Goal: Task Accomplishment & Management: Complete application form

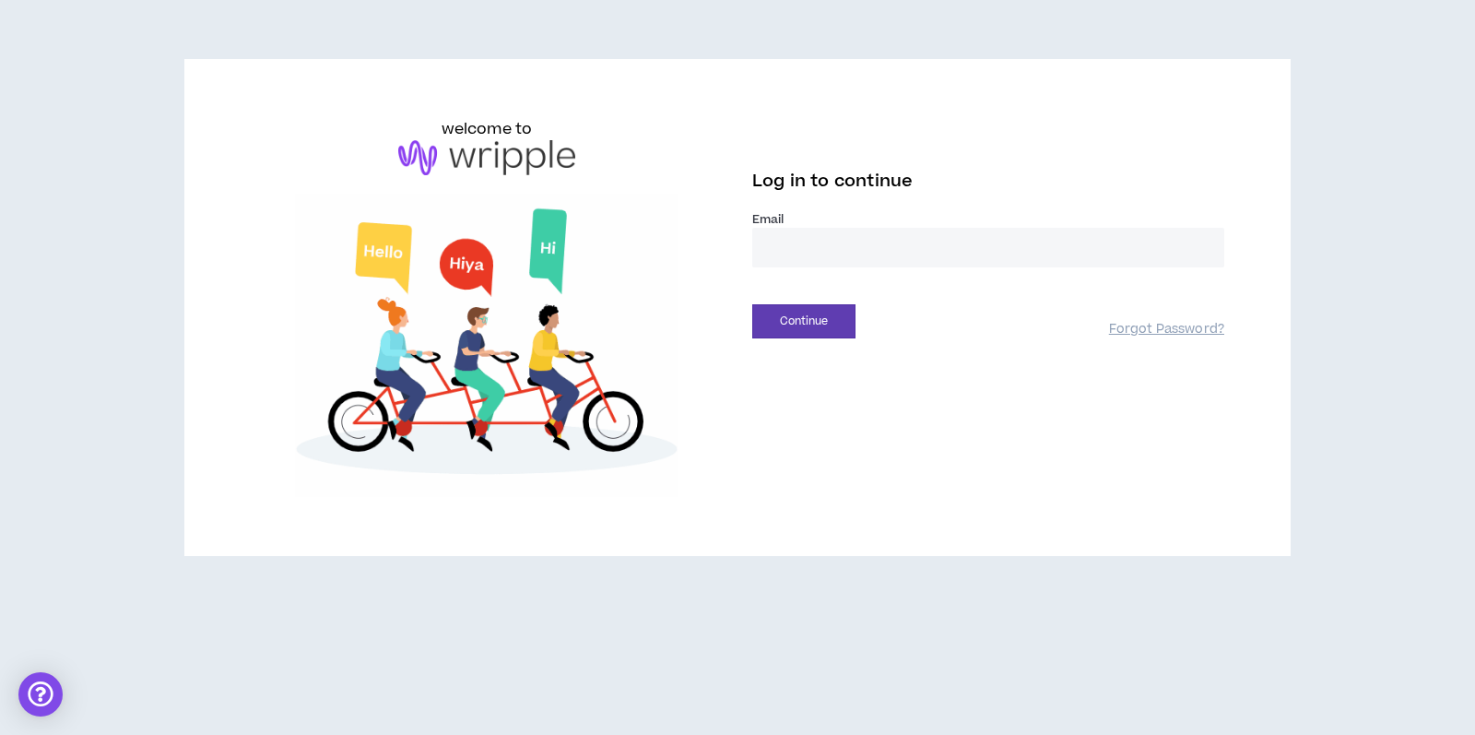
type input "**********"
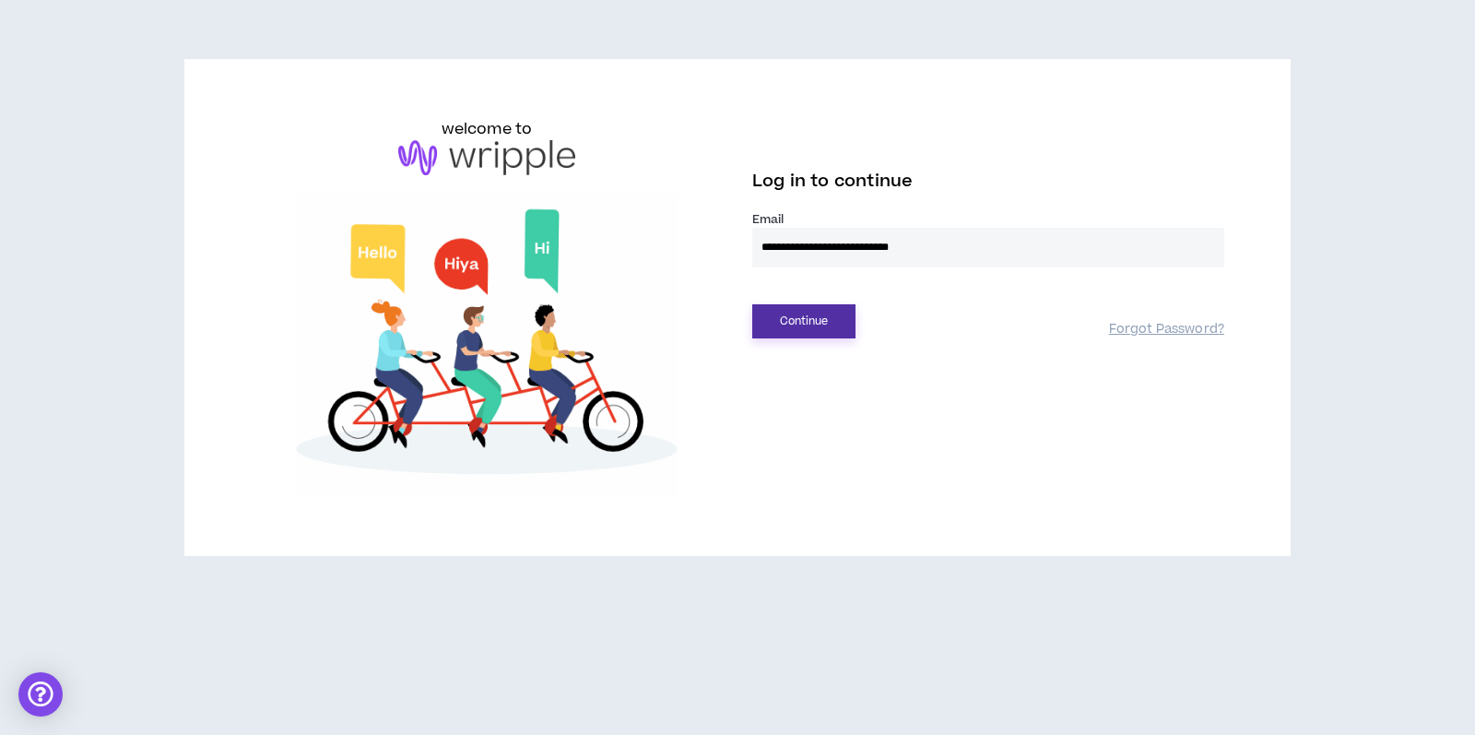
click at [815, 320] on button "Continue" at bounding box center [803, 321] width 103 height 34
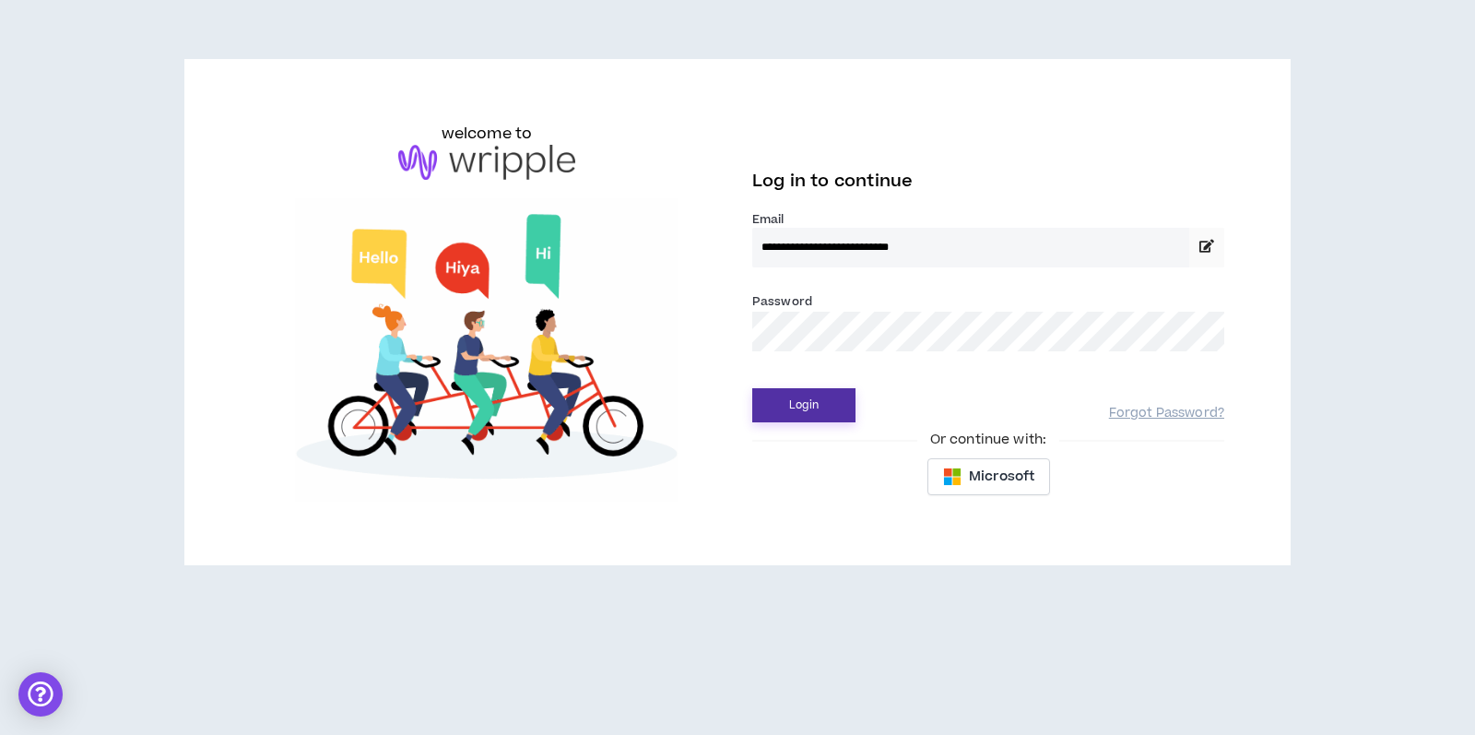
click at [790, 408] on button "Login" at bounding box center [803, 405] width 103 height 34
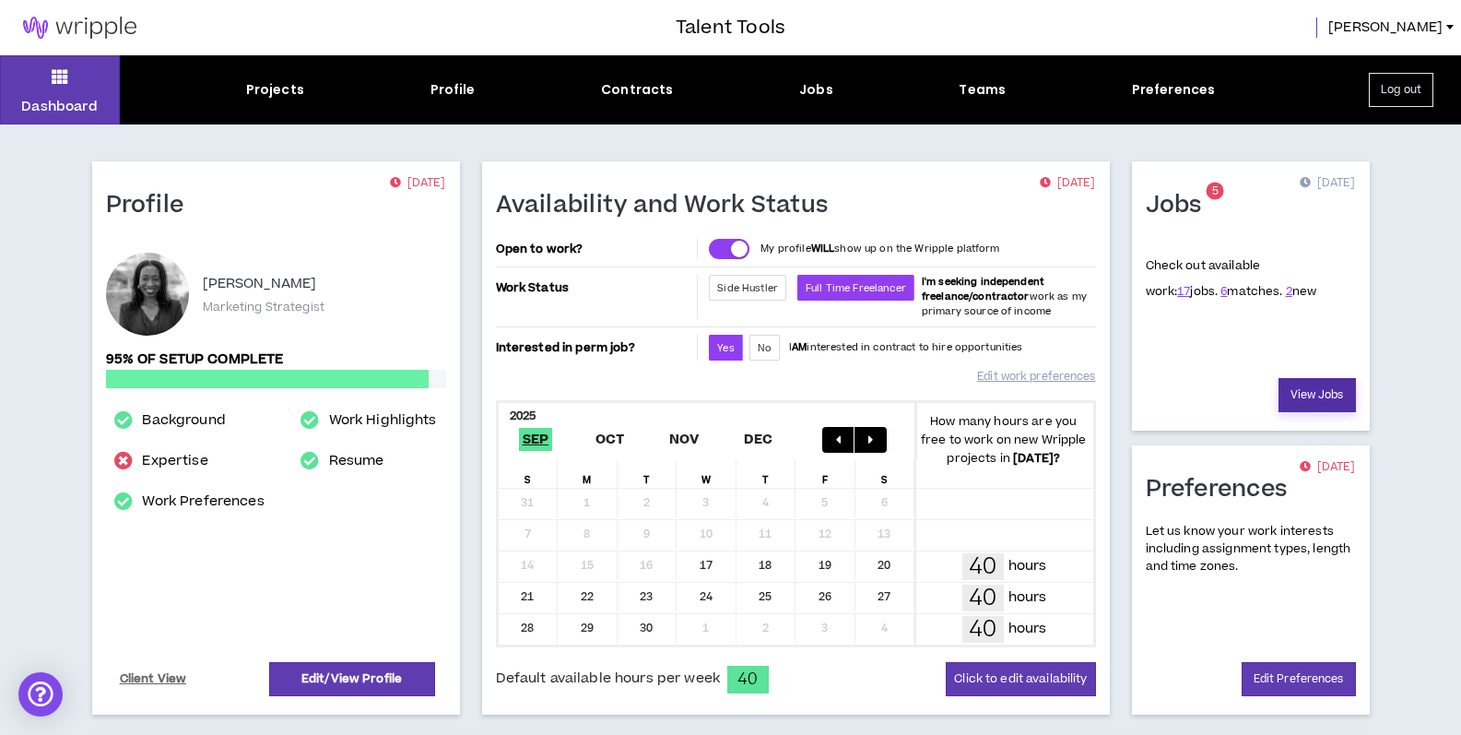
click at [1296, 395] on link "View Jobs" at bounding box center [1316, 395] width 77 height 34
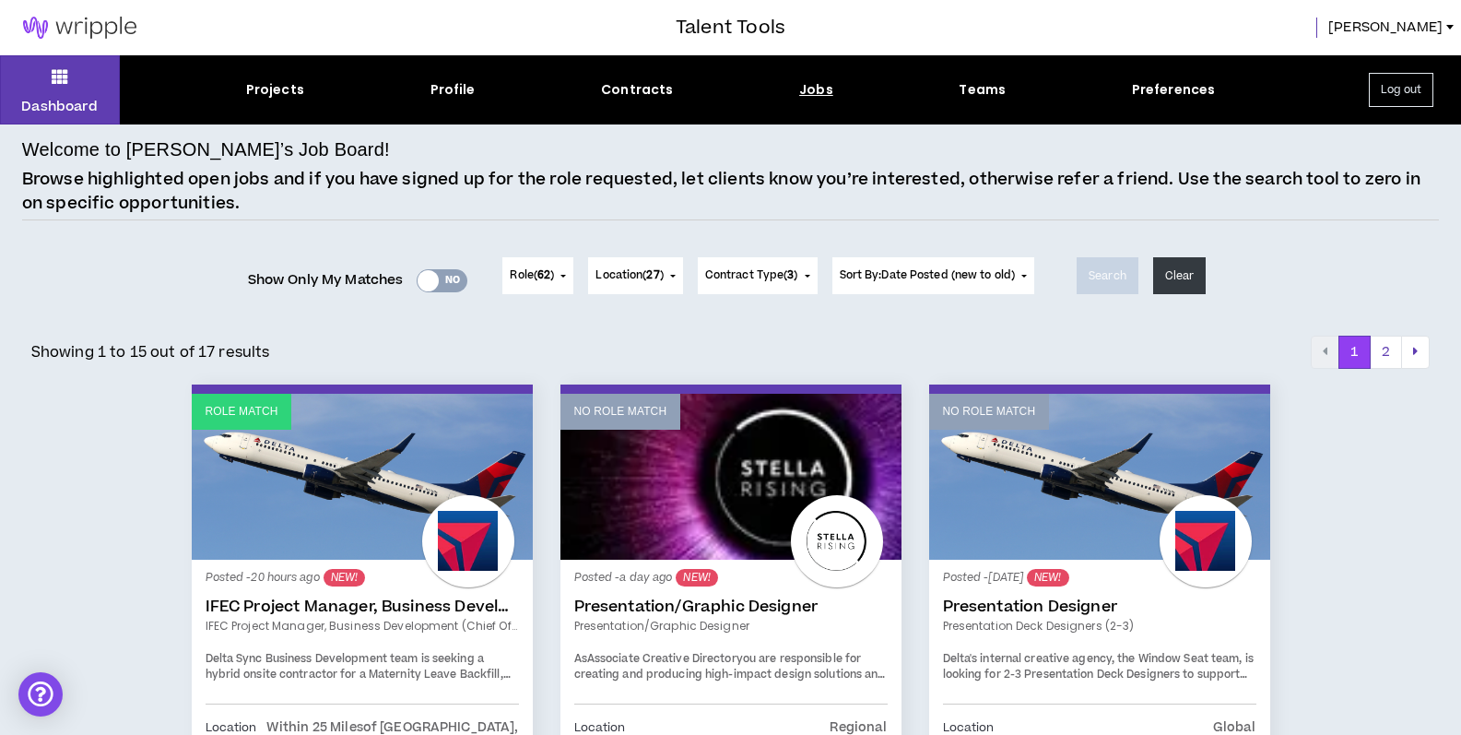
click at [457, 280] on div "Yes No" at bounding box center [442, 280] width 51 height 23
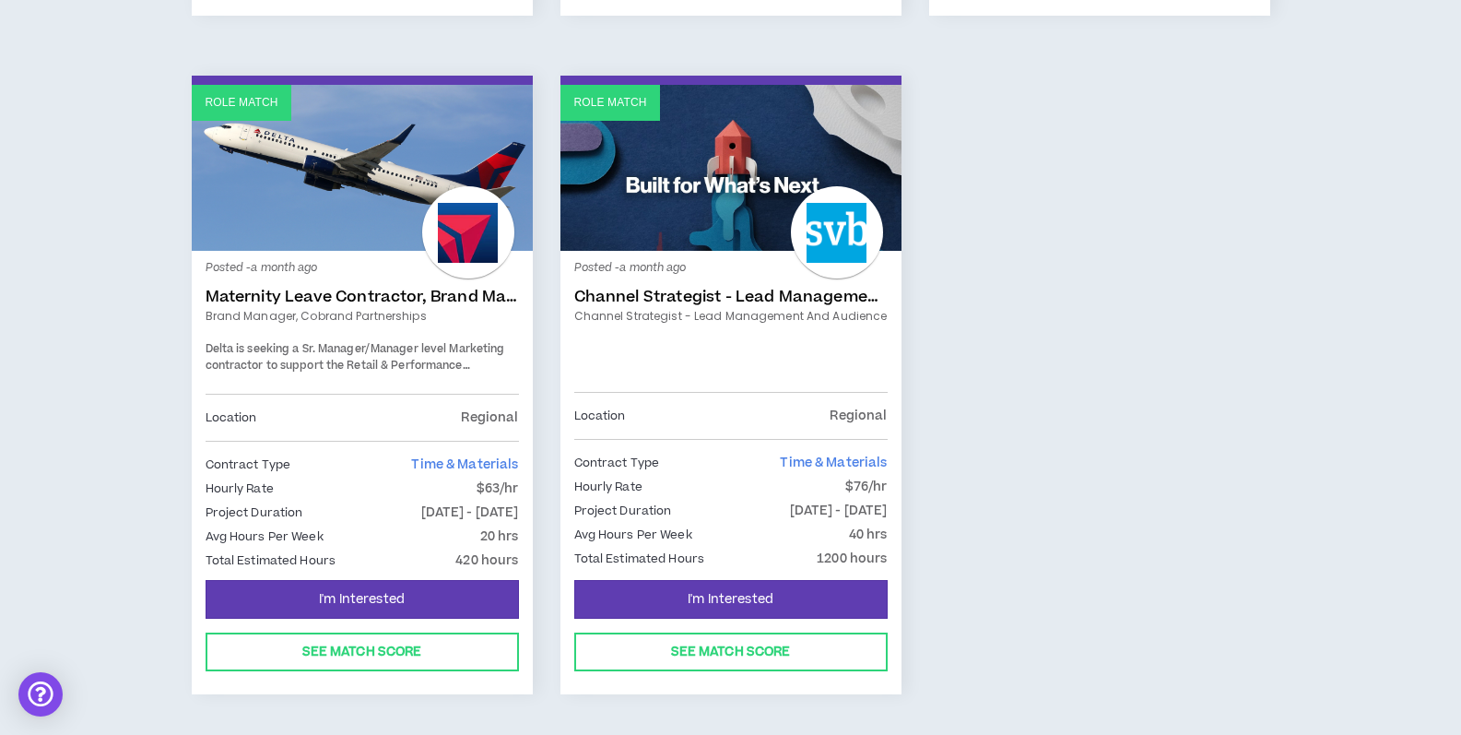
scroll to position [967, 0]
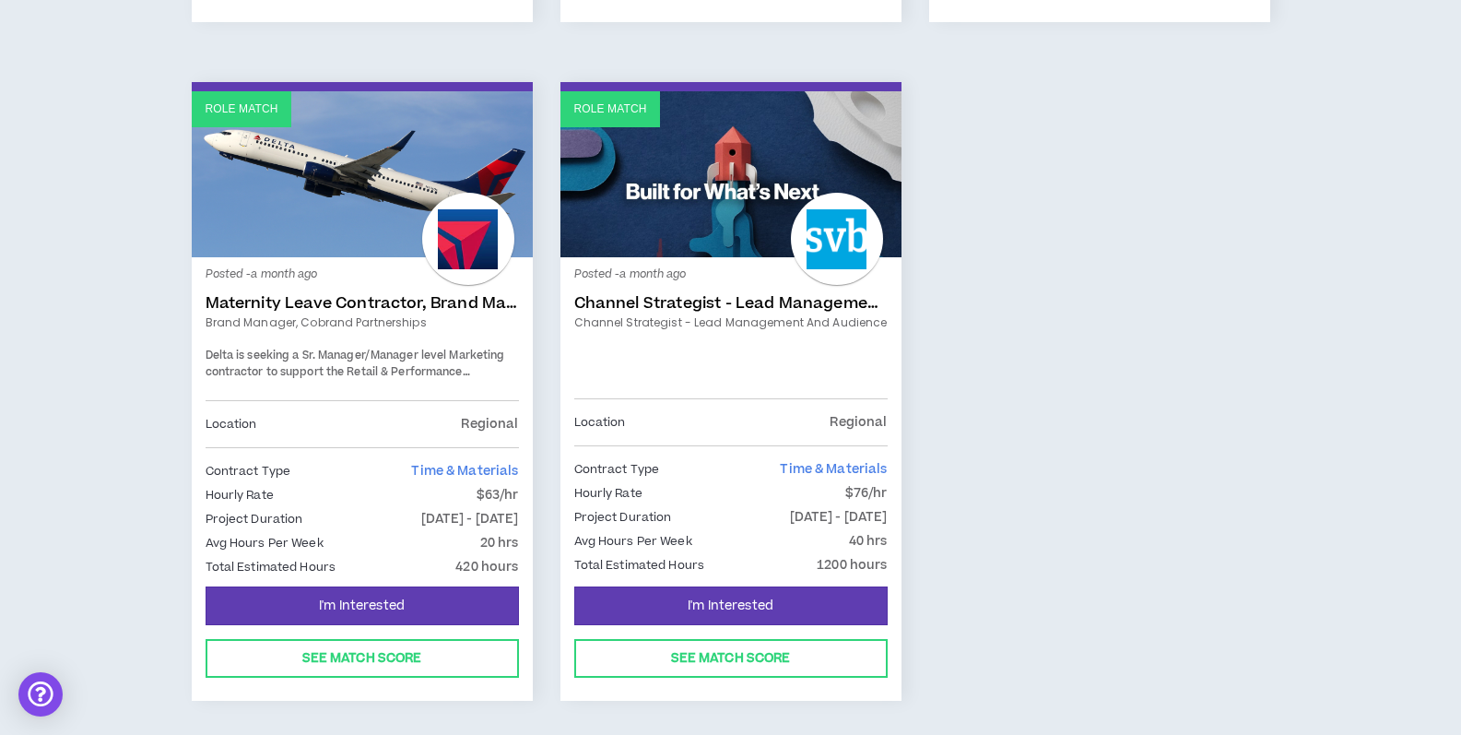
click at [727, 294] on link "Channel Strategist - Lead Management and Audience" at bounding box center [730, 303] width 313 height 18
